Goal: Navigation & Orientation: Find specific page/section

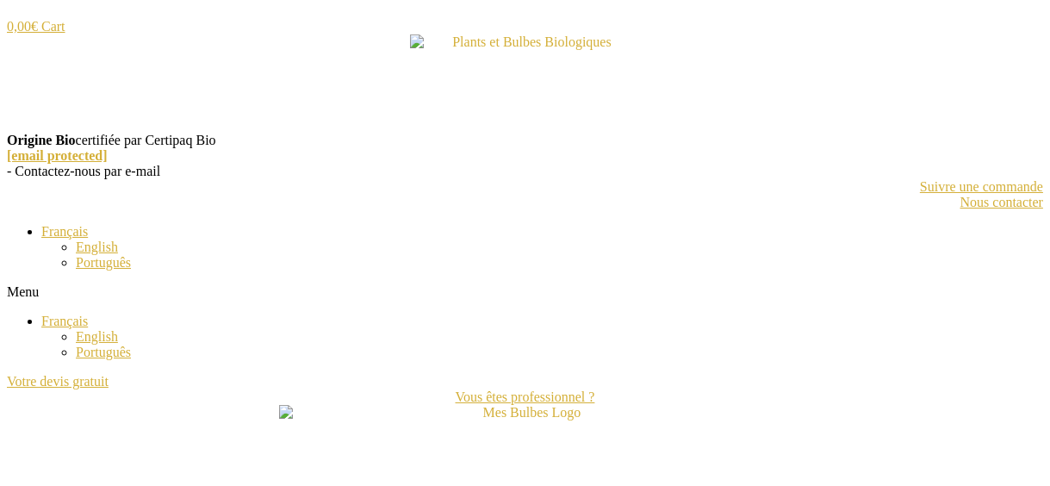
scroll to position [172, 0]
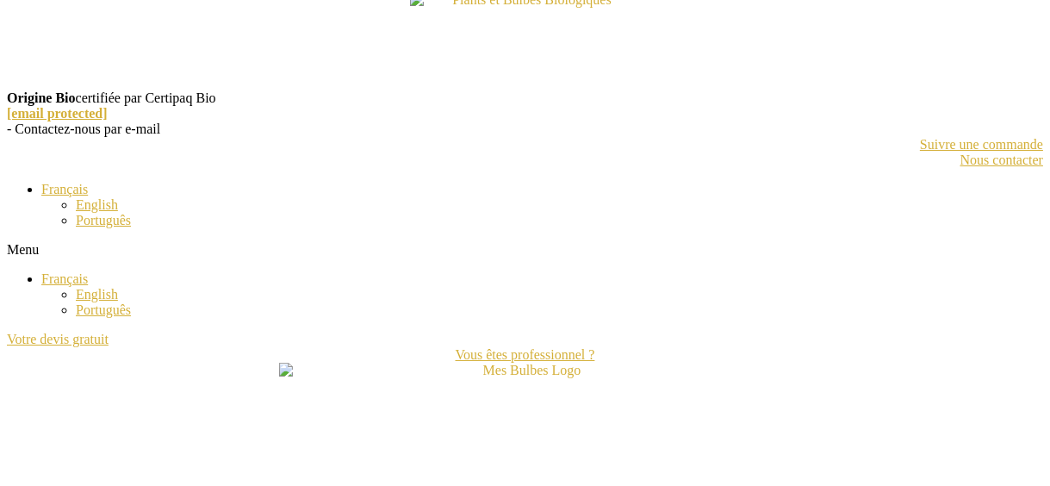
click at [73, 286] on span "Français" at bounding box center [64, 278] width 47 height 15
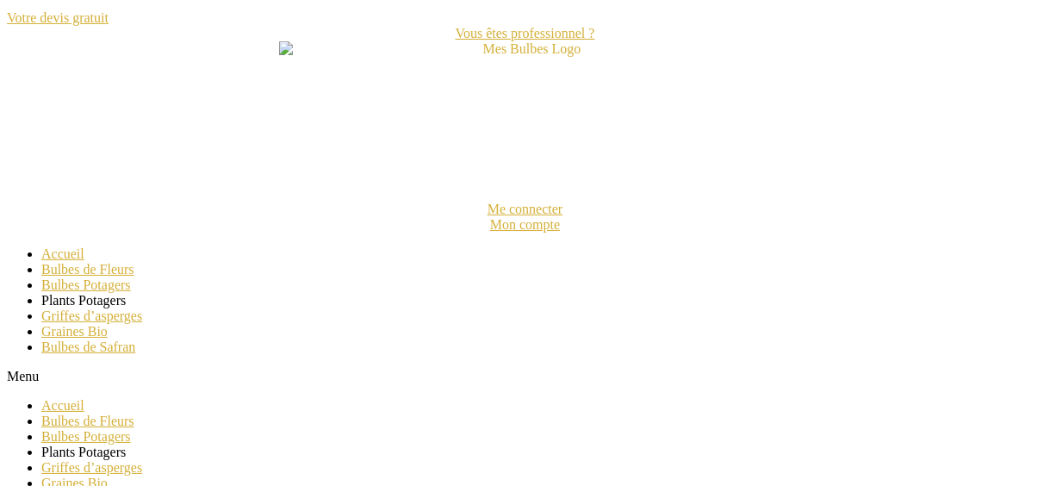
scroll to position [517, 0]
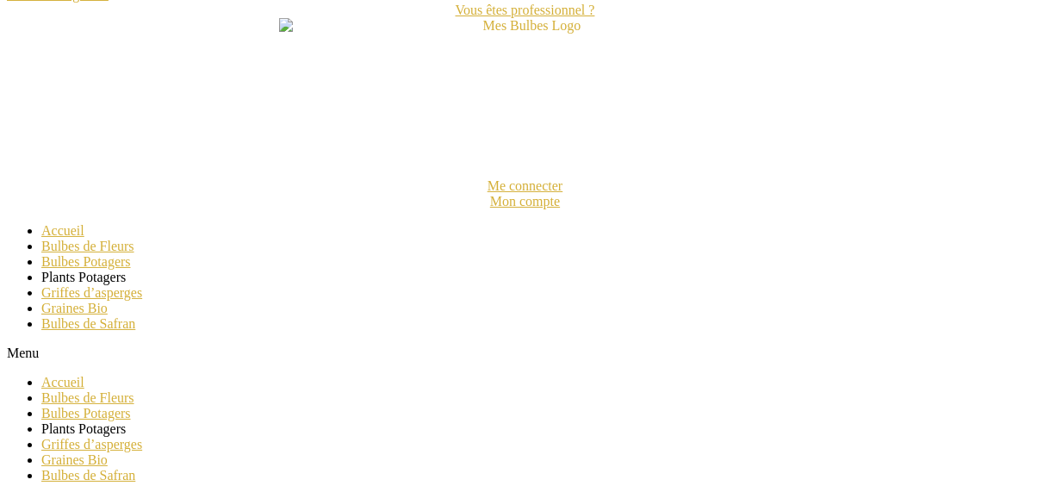
click at [106, 253] on link "Bulbes de Fleurs" at bounding box center [87, 246] width 93 height 15
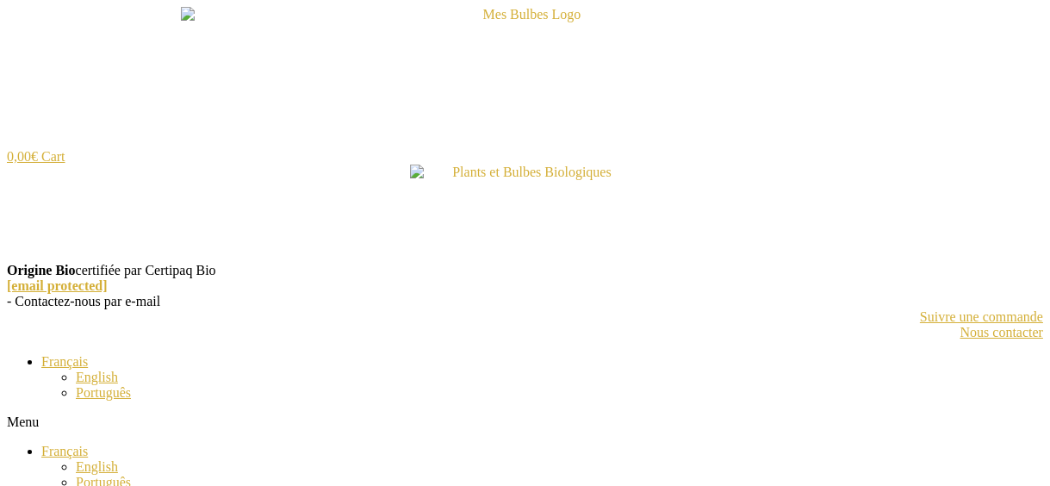
click at [44, 364] on span "Français" at bounding box center [64, 361] width 47 height 15
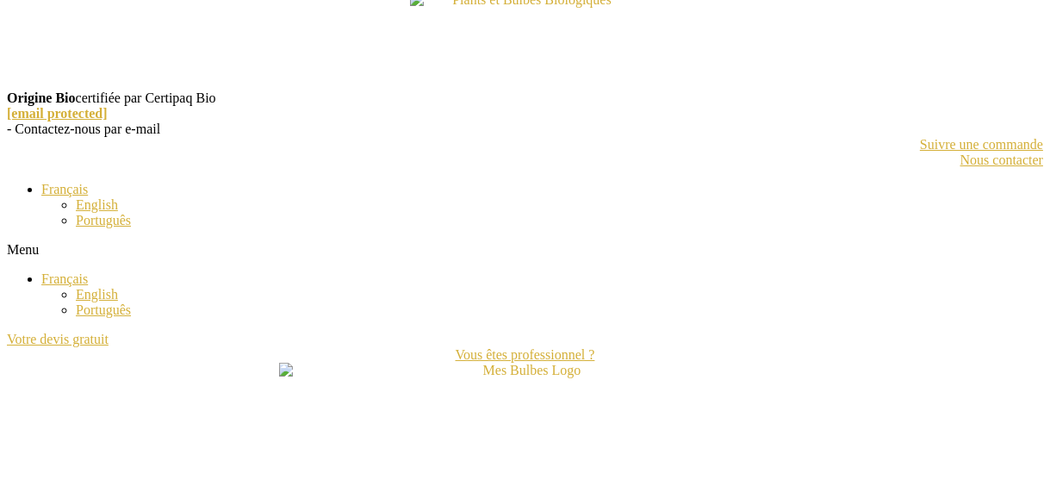
click at [47, 286] on span "Français" at bounding box center [64, 278] width 47 height 15
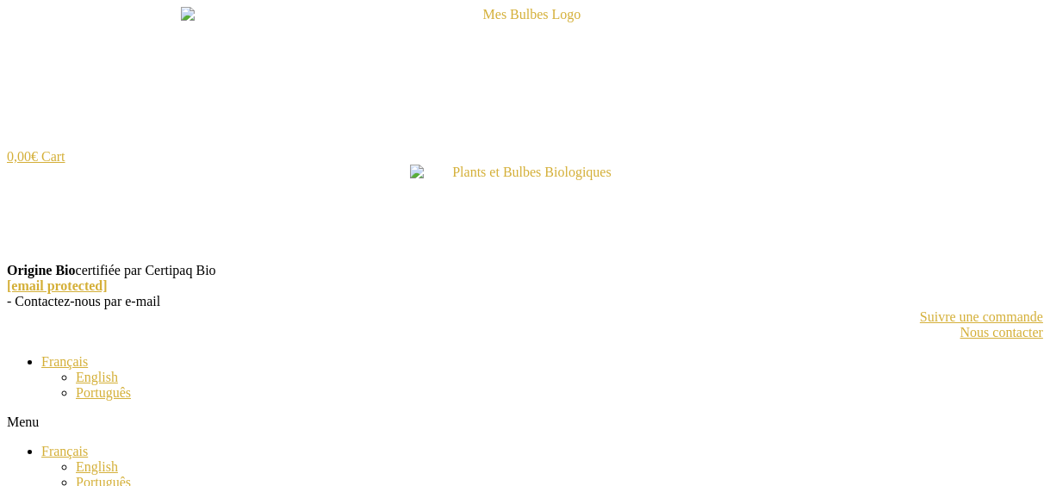
click at [459, 171] on img at bounding box center [525, 213] width 230 height 98
